Goal: Task Accomplishment & Management: Use online tool/utility

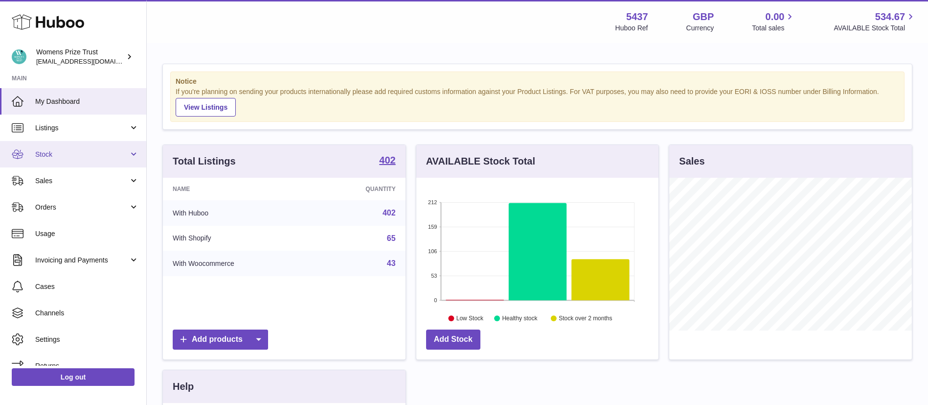
scroll to position [13, 0]
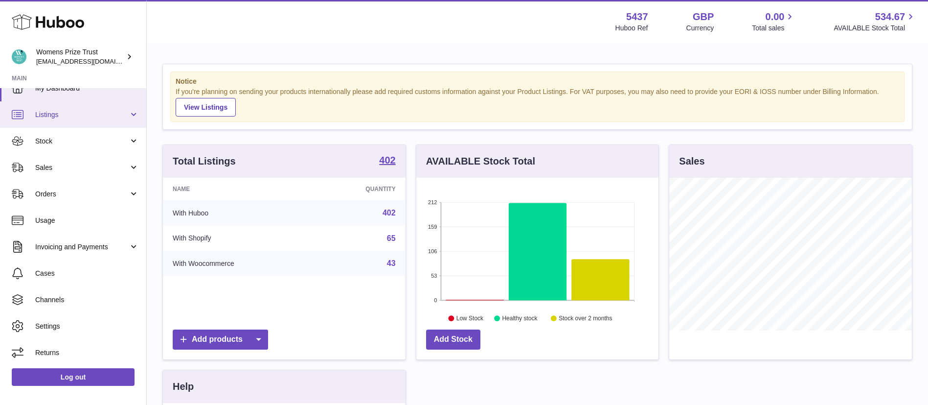
click at [45, 109] on link "Listings" at bounding box center [73, 114] width 146 height 26
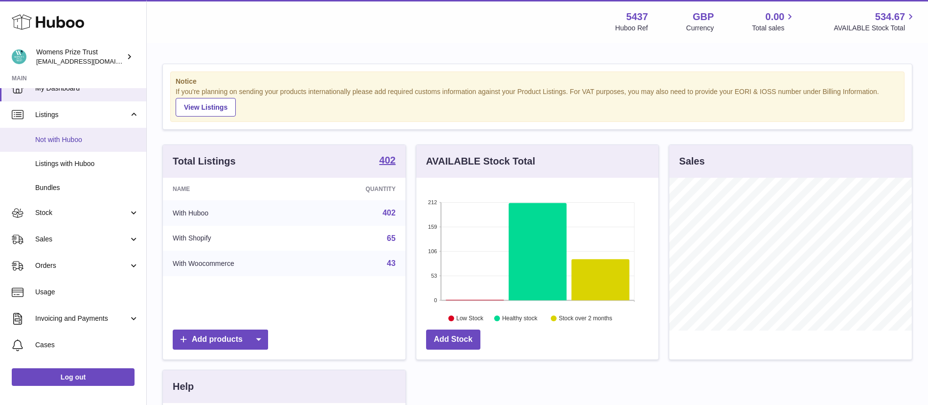
click at [98, 143] on span "Not with Huboo" at bounding box center [87, 139] width 104 height 9
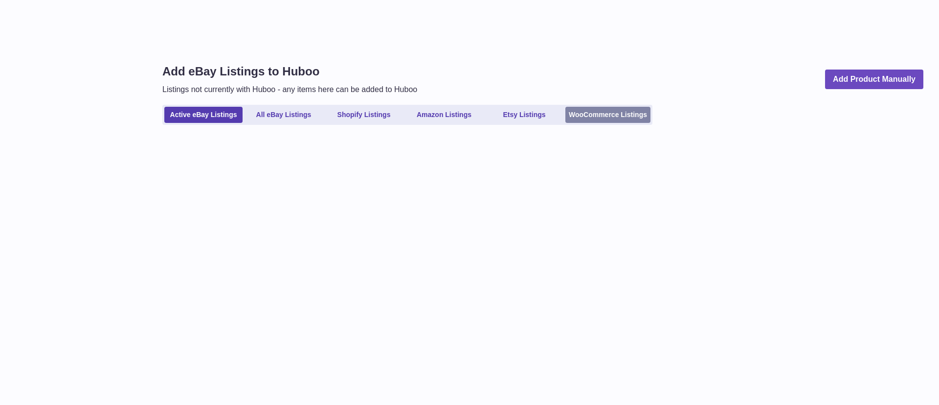
click at [601, 114] on link "WooCommerce Listings" at bounding box center [608, 115] width 85 height 16
